Goal: Find specific page/section: Find specific page/section

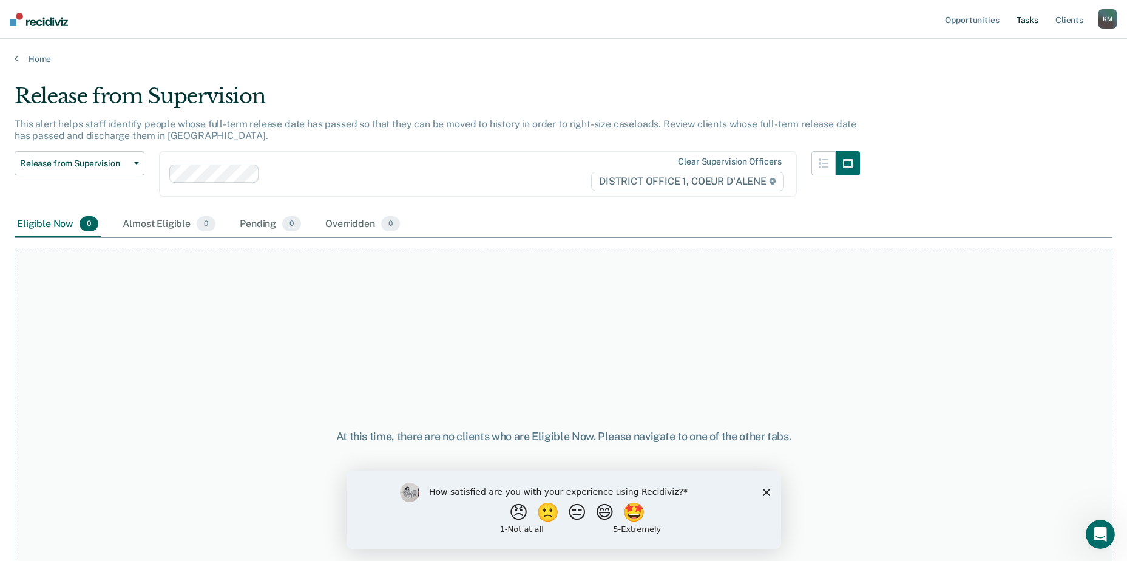
click at [1026, 17] on link "Tasks" at bounding box center [1027, 19] width 27 height 39
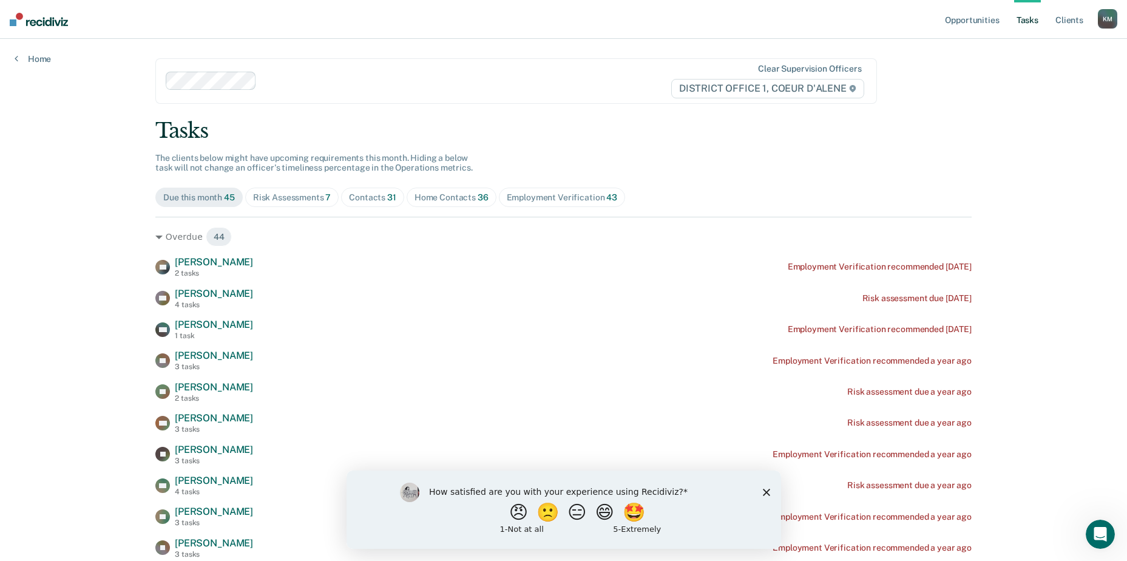
click at [312, 194] on div "Risk Assessments 7" at bounding box center [292, 197] width 78 height 10
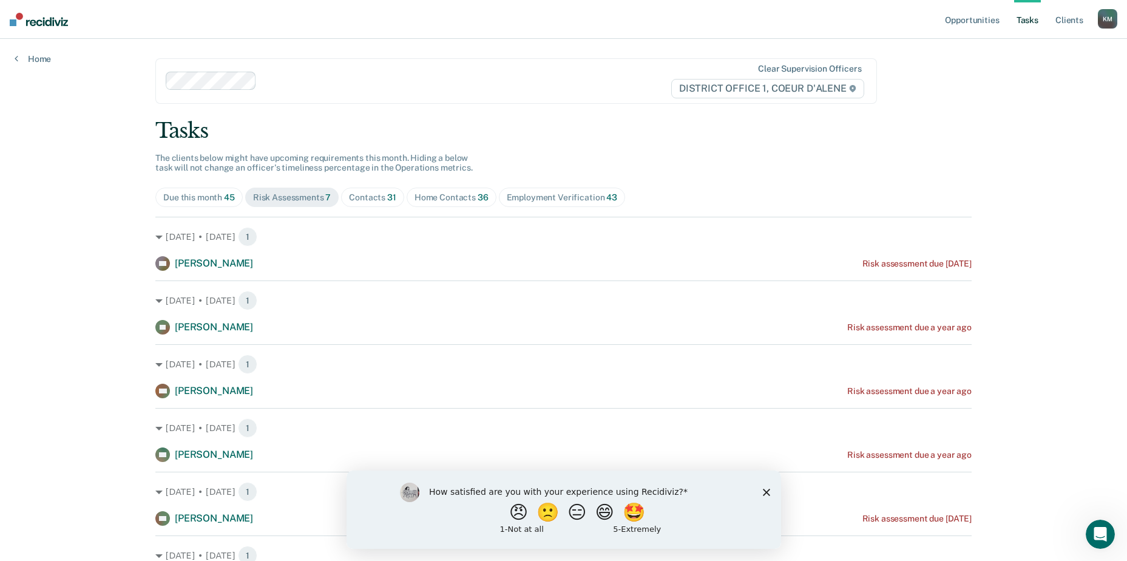
scroll to position [92, 0]
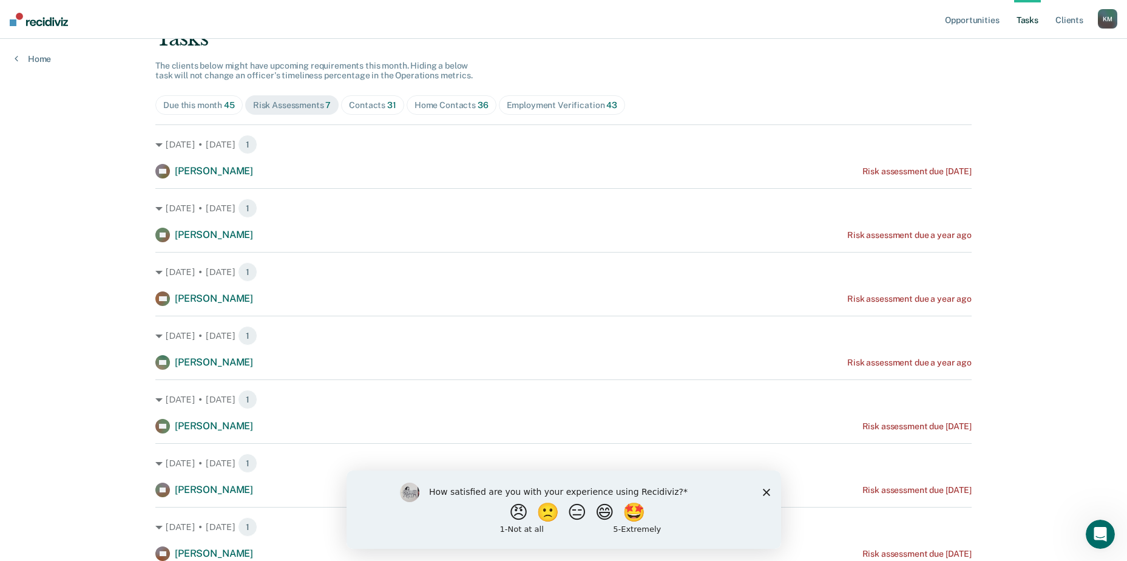
click at [363, 105] on div "Contacts 31" at bounding box center [372, 105] width 47 height 10
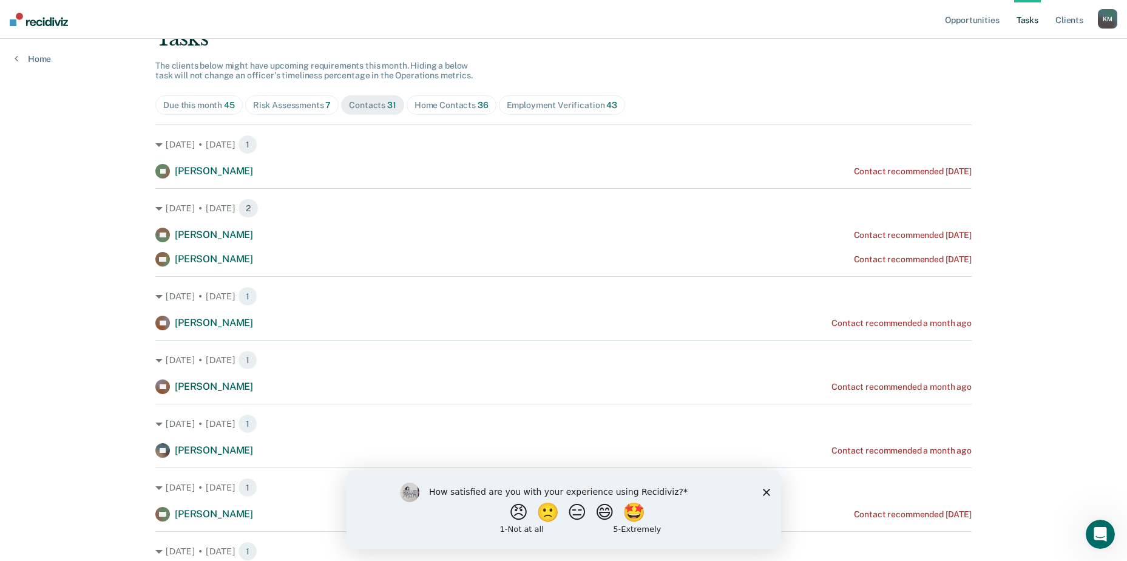
click at [302, 108] on div "Risk Assessments 7" at bounding box center [292, 105] width 78 height 10
